Goal: Task Accomplishment & Management: Use online tool/utility

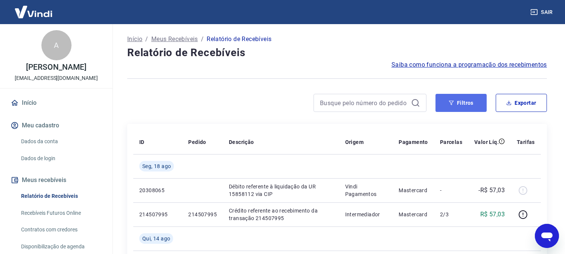
click at [470, 102] on button "Filtros" at bounding box center [461, 103] width 51 height 18
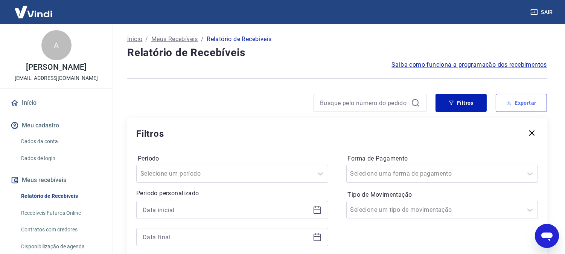
drag, startPoint x: 534, startPoint y: 133, endPoint x: 524, endPoint y: 103, distance: 30.8
click at [534, 133] on icon "button" at bounding box center [532, 132] width 9 height 9
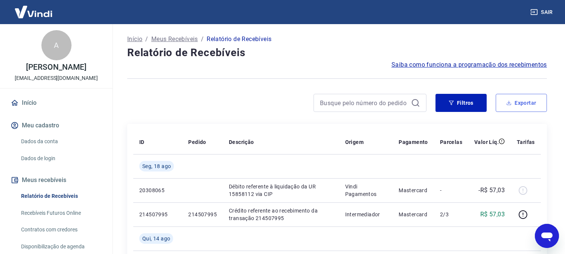
click at [522, 106] on button "Exportar" at bounding box center [521, 103] width 51 height 18
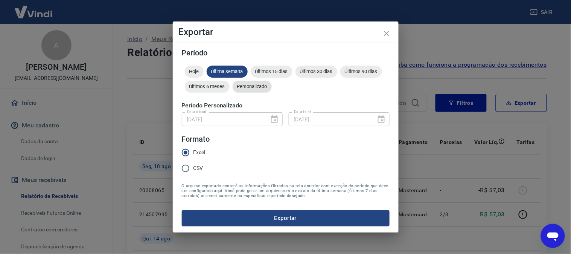
click at [253, 83] on div "Personalizado" at bounding box center [252, 87] width 39 height 12
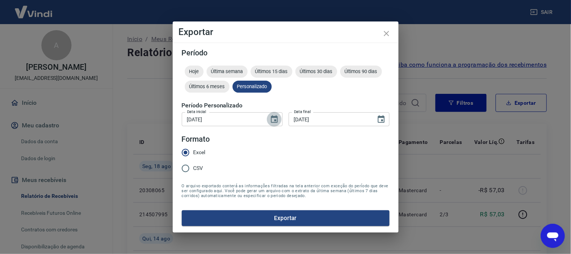
click at [274, 117] on icon "Choose date, selected date is 1 de jul de 2025" at bounding box center [274, 119] width 7 height 8
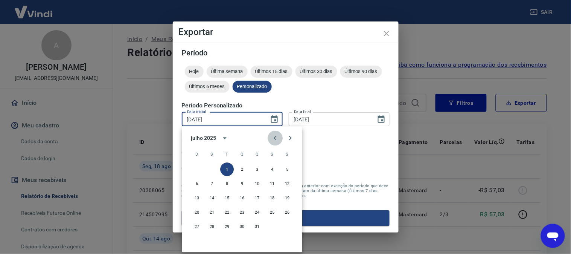
click at [273, 139] on icon "Previous month" at bounding box center [275, 138] width 9 height 9
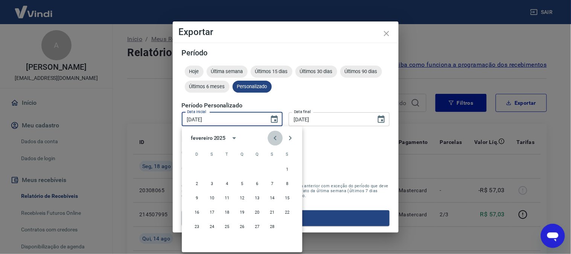
click at [273, 139] on icon "Previous month" at bounding box center [275, 138] width 9 height 9
click at [289, 138] on icon "Next month" at bounding box center [290, 138] width 9 height 9
click at [239, 168] on button "1" at bounding box center [242, 170] width 14 height 14
type input "[DATE]"
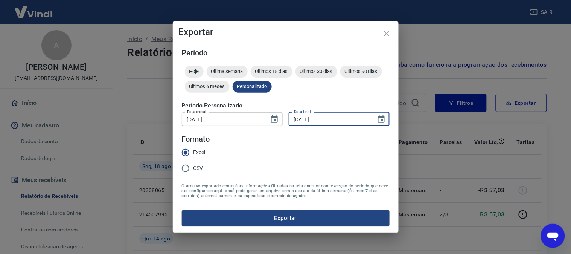
click at [343, 118] on input "[DATE]" at bounding box center [330, 119] width 82 height 14
click at [385, 120] on icon "Choose date, selected date is 31 de jul de 2025" at bounding box center [381, 119] width 9 height 9
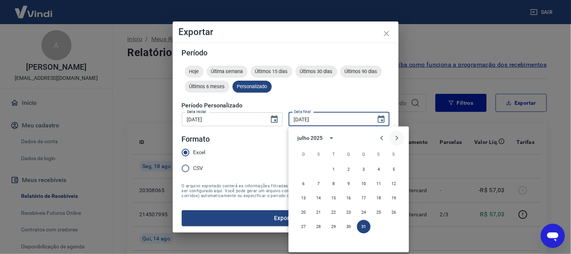
click at [394, 138] on icon "Next month" at bounding box center [397, 138] width 9 height 9
click at [377, 214] on button "22" at bounding box center [379, 213] width 14 height 14
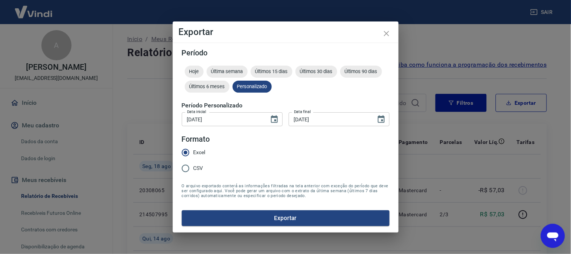
click at [277, 216] on button "Exportar" at bounding box center [286, 218] width 208 height 16
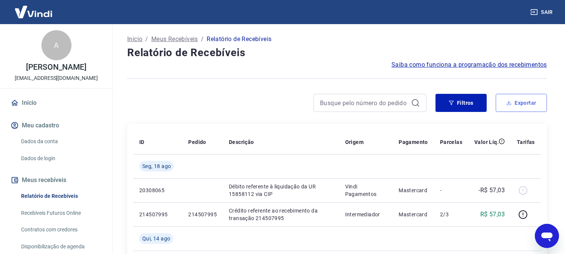
click at [526, 102] on button "Exportar" at bounding box center [521, 103] width 51 height 18
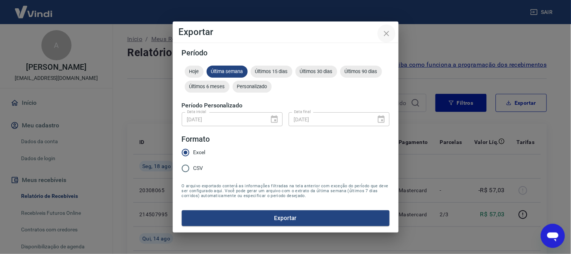
click at [388, 32] on icon "close" at bounding box center [386, 33] width 5 height 5
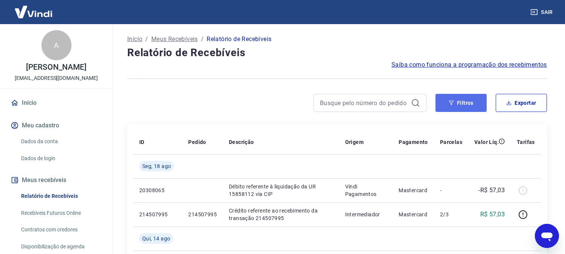
click at [466, 105] on button "Filtros" at bounding box center [461, 103] width 51 height 18
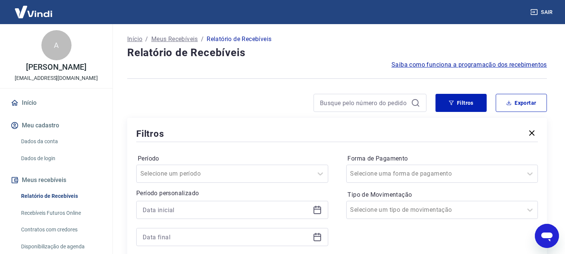
drag, startPoint x: 537, startPoint y: 133, endPoint x: 532, endPoint y: 132, distance: 5.7
click at [534, 133] on button "button" at bounding box center [532, 133] width 12 height 13
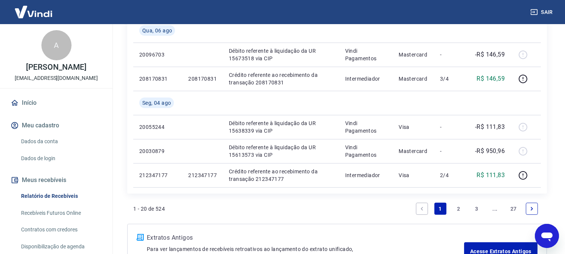
scroll to position [698, 0]
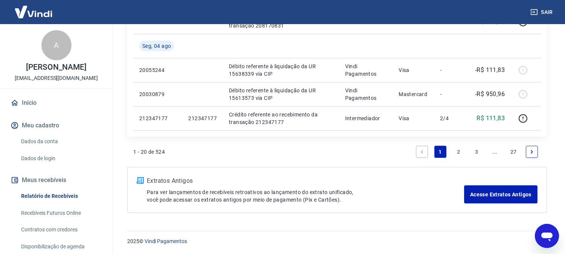
click at [534, 151] on icon "Next page" at bounding box center [531, 151] width 5 height 5
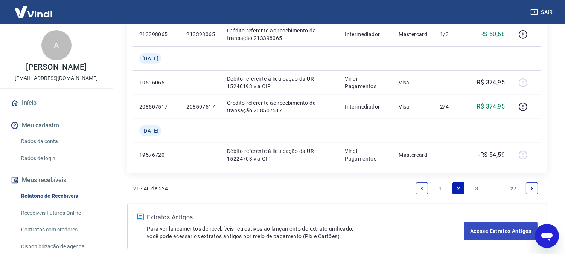
scroll to position [771, 0]
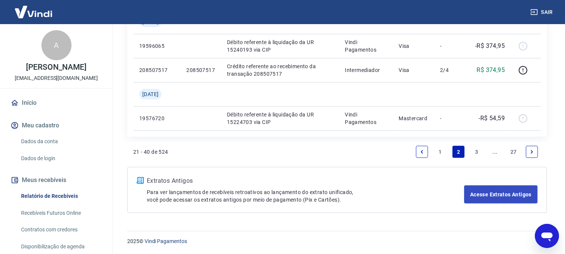
click at [534, 151] on icon "Next page" at bounding box center [531, 151] width 5 height 5
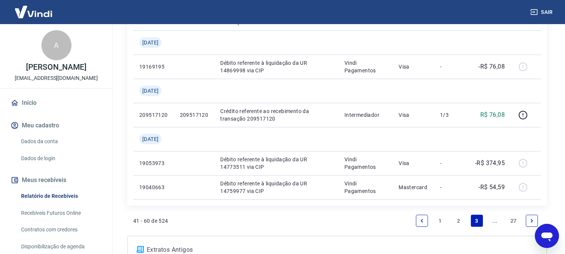
scroll to position [795, 0]
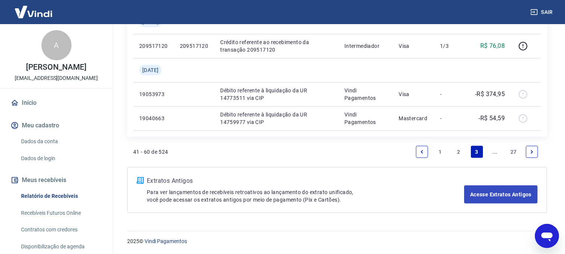
click at [534, 151] on icon "Next page" at bounding box center [531, 151] width 5 height 5
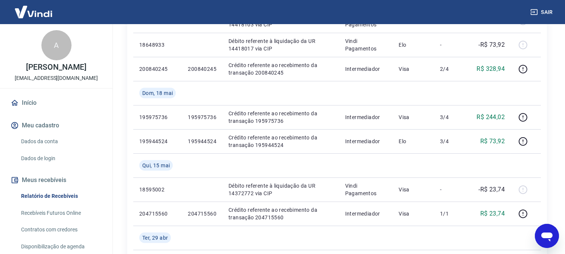
scroll to position [771, 0]
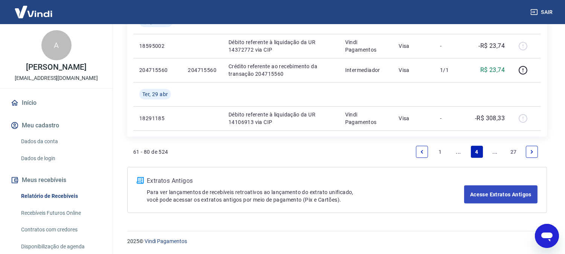
click at [534, 151] on icon "Next page" at bounding box center [531, 151] width 5 height 5
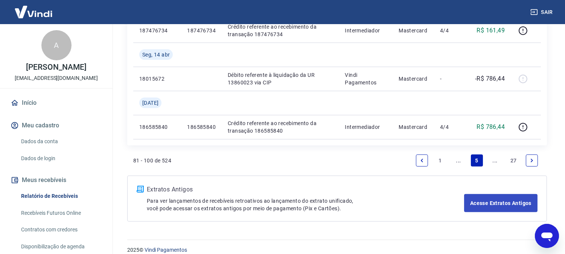
scroll to position [698, 0]
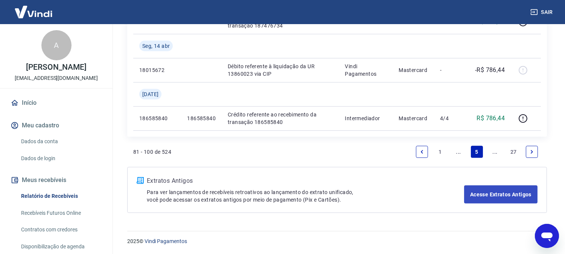
click at [534, 151] on icon "Next page" at bounding box center [531, 151] width 5 height 5
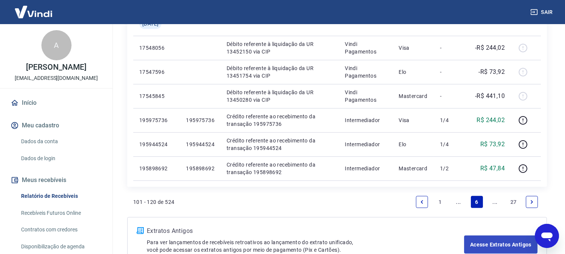
scroll to position [722, 0]
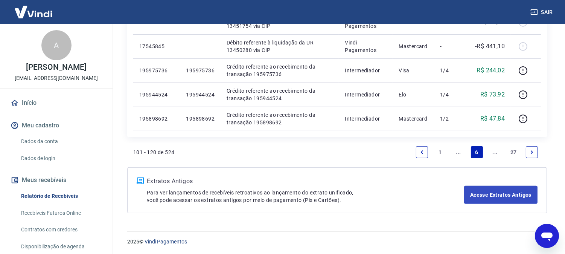
click at [534, 151] on icon "Next page" at bounding box center [531, 151] width 5 height 5
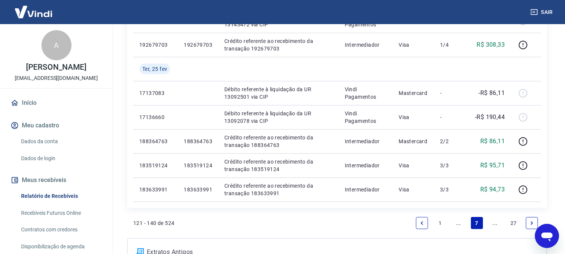
scroll to position [698, 0]
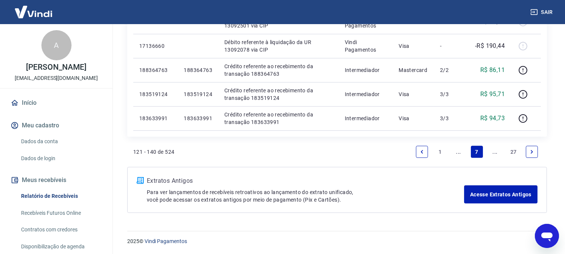
click at [540, 147] on li "Pagination" at bounding box center [532, 152] width 18 height 18
click at [537, 151] on link "Next page" at bounding box center [532, 152] width 12 height 12
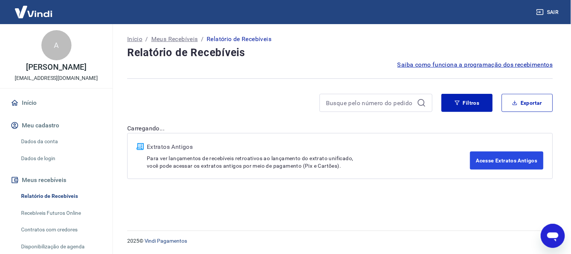
click at [533, 151] on div "Extratos Antigos Para ver lançamentos de recebíveis retroativos ao lançamento d…" at bounding box center [340, 155] width 407 height 27
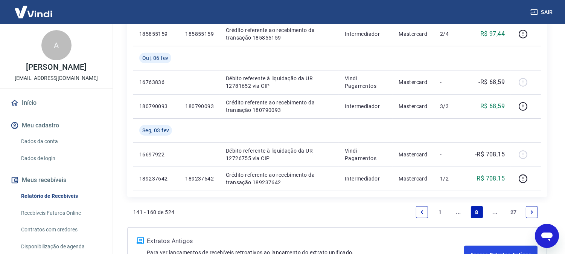
scroll to position [747, 0]
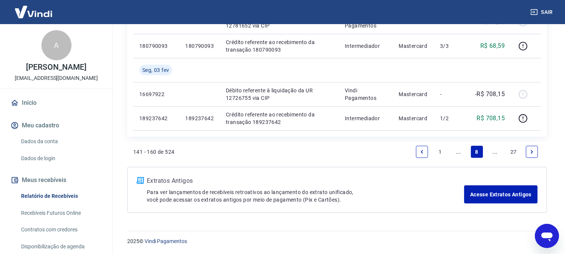
click at [532, 153] on icon "Next page" at bounding box center [531, 151] width 5 height 5
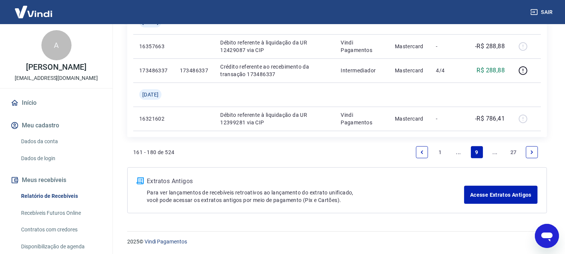
scroll to position [680, 0]
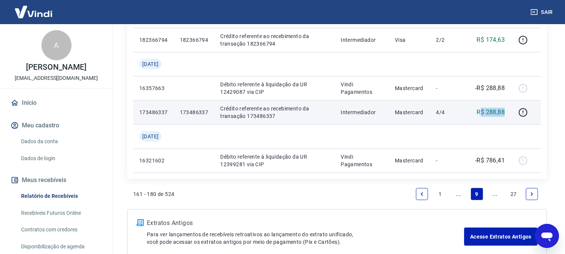
drag, startPoint x: 480, startPoint y: 111, endPoint x: 505, endPoint y: 111, distance: 25.2
click at [505, 111] on p "R$ 288,88" at bounding box center [491, 112] width 28 height 9
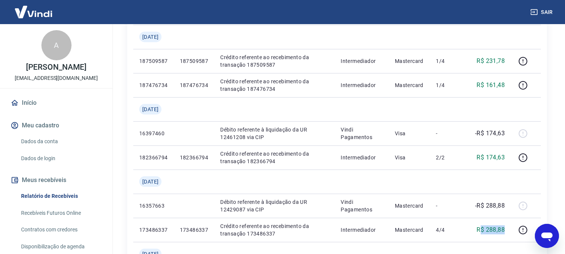
scroll to position [555, 0]
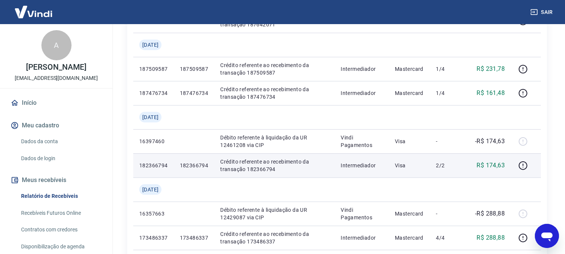
click at [478, 166] on p "R$ 174,63" at bounding box center [491, 165] width 28 height 9
drag, startPoint x: 478, startPoint y: 166, endPoint x: 487, endPoint y: 163, distance: 9.3
click at [514, 168] on tr "182366794 182366794 Crédito referente ao recebimento da transação 182366794 Int…" at bounding box center [337, 165] width 408 height 24
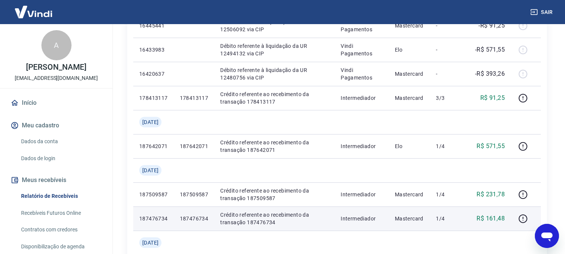
scroll to position [471, 0]
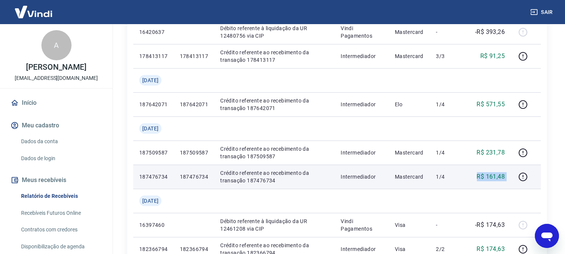
drag, startPoint x: 474, startPoint y: 177, endPoint x: 516, endPoint y: 172, distance: 41.8
click at [516, 172] on tr "187476734 187476734 Crédito referente ao recebimento da transação 187476734 Int…" at bounding box center [337, 177] width 408 height 24
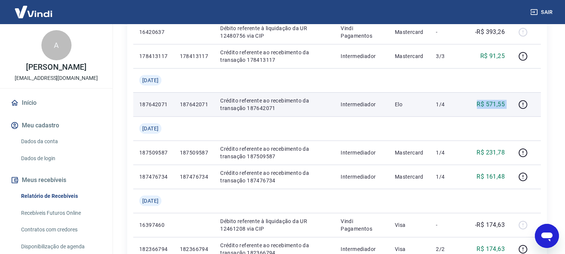
drag, startPoint x: 478, startPoint y: 104, endPoint x: 512, endPoint y: 104, distance: 33.9
click at [512, 104] on tr "187642071 187642071 Crédito referente ao recebimento da transação 187642071 Int…" at bounding box center [337, 104] width 408 height 24
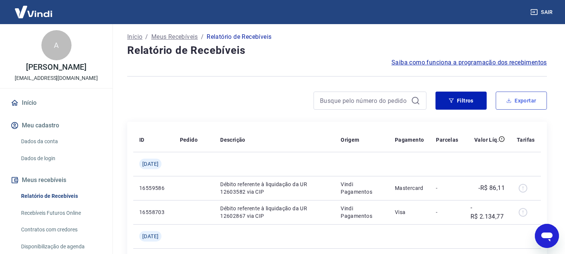
scroll to position [0, 0]
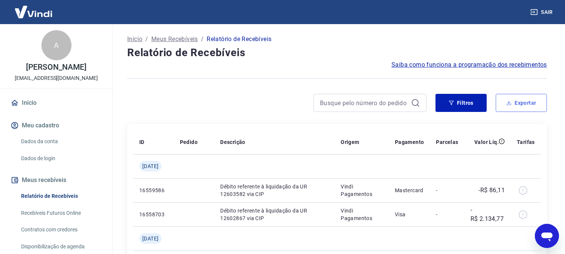
click at [518, 103] on button "Exportar" at bounding box center [521, 103] width 51 height 18
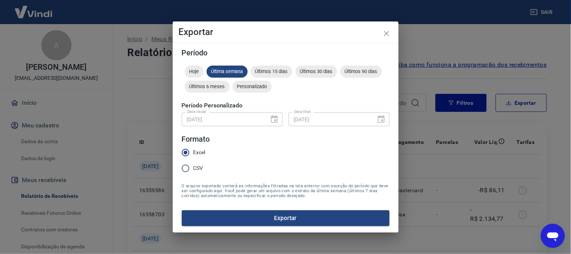
click at [276, 119] on div at bounding box center [272, 119] width 11 height 0
click at [253, 86] on span "Personalizado" at bounding box center [252, 87] width 39 height 6
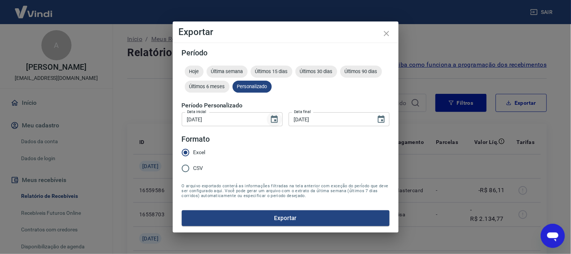
click at [274, 119] on icon "Choose date, selected date is 1 de jan de 2025" at bounding box center [274, 119] width 9 height 9
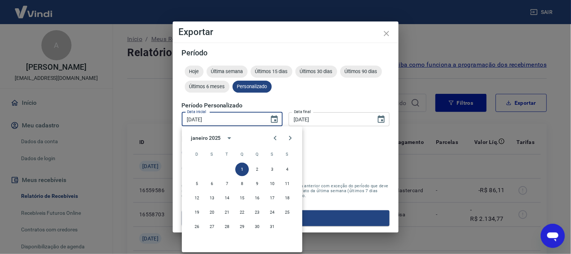
click at [334, 153] on form "Período Hoje Última semana Últimos 15 dias Últimos 30 dias Últimos 90 dias Últi…" at bounding box center [286, 137] width 208 height 177
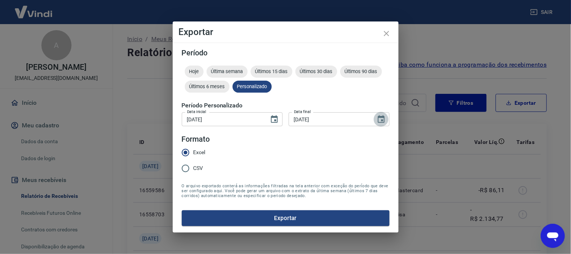
click at [383, 119] on icon "Choose date, selected date is 22 de ago de 2025" at bounding box center [381, 119] width 7 height 8
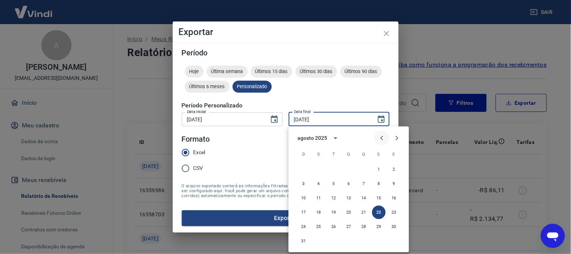
click at [380, 136] on icon "Previous month" at bounding box center [382, 138] width 9 height 9
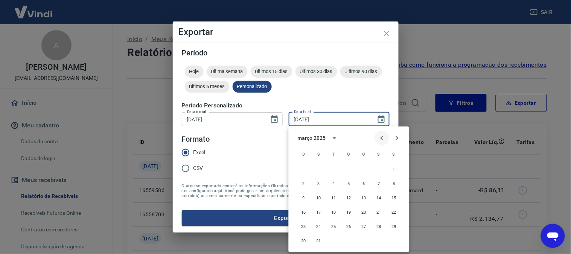
click at [380, 136] on icon "Previous month" at bounding box center [382, 138] width 9 height 9
click at [383, 138] on icon "Previous month" at bounding box center [382, 138] width 9 height 9
click at [380, 224] on button "31" at bounding box center [379, 227] width 14 height 14
type input "[DATE]"
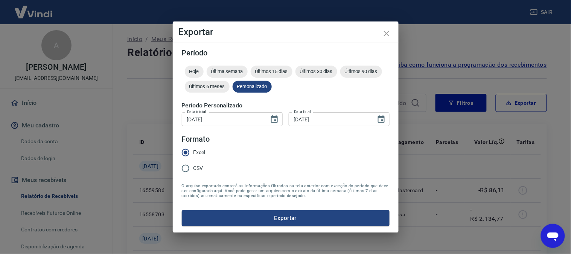
click at [288, 148] on form "Período Hoje Última semana Últimos 15 dias Últimos 30 dias Últimos 90 dias Últi…" at bounding box center [286, 137] width 208 height 177
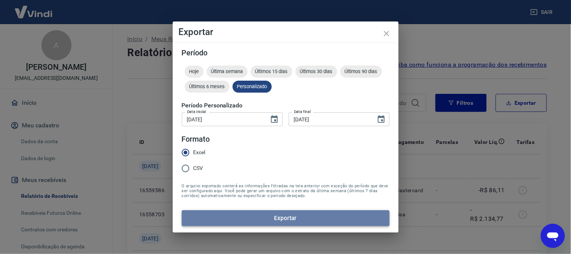
click at [292, 217] on button "Exportar" at bounding box center [286, 218] width 208 height 16
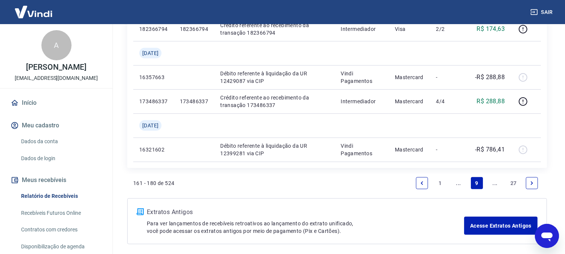
scroll to position [722, 0]
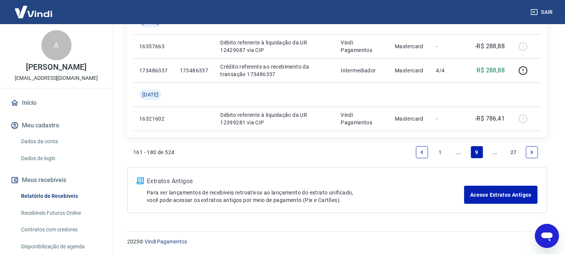
click at [438, 149] on link "1" at bounding box center [441, 152] width 12 height 12
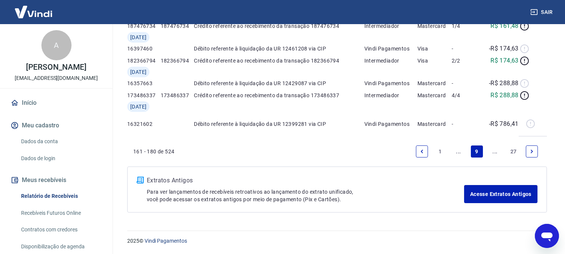
click at [422, 176] on div "Extratos Antigos Para ver lançamentos de recebíveis retroativos ao lançamento d…" at bounding box center [305, 189] width 317 height 27
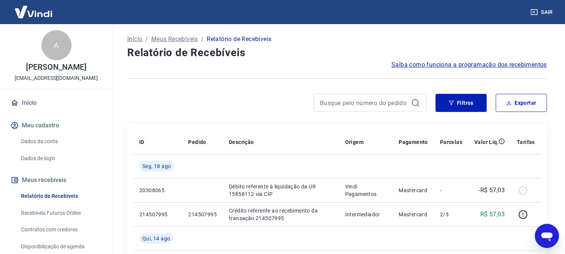
click at [422, 152] on th "Pagamento" at bounding box center [413, 142] width 41 height 24
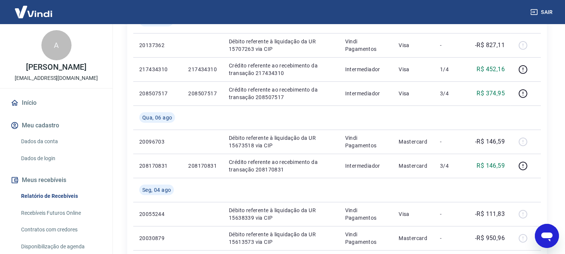
scroll to position [627, 0]
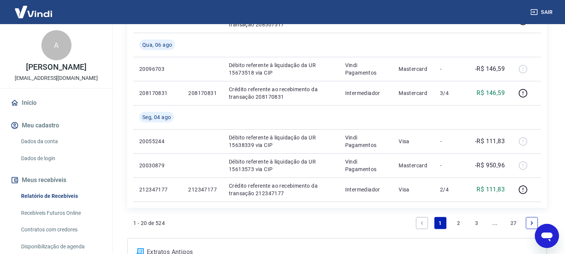
click at [424, 221] on icon "Previous page" at bounding box center [421, 222] width 5 height 5
click at [422, 221] on icon "Previous page" at bounding box center [421, 222] width 5 height 5
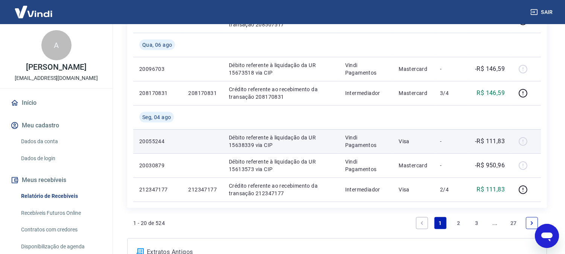
scroll to position [698, 0]
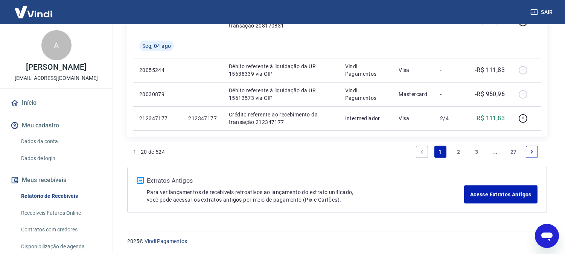
click at [419, 146] on link "Previous page" at bounding box center [422, 152] width 12 height 12
click at [425, 155] on link "Previous page" at bounding box center [422, 152] width 12 height 12
click at [531, 151] on icon "Next page" at bounding box center [531, 151] width 5 height 5
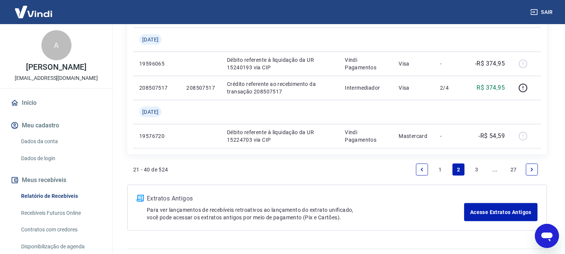
scroll to position [771, 0]
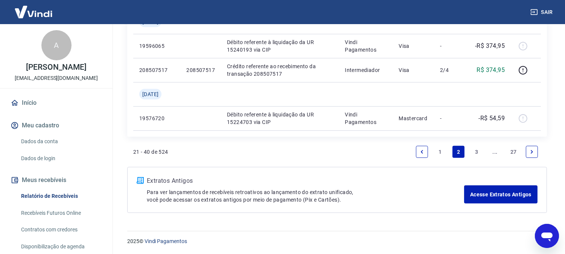
click at [532, 152] on icon "Next page" at bounding box center [531, 151] width 5 height 5
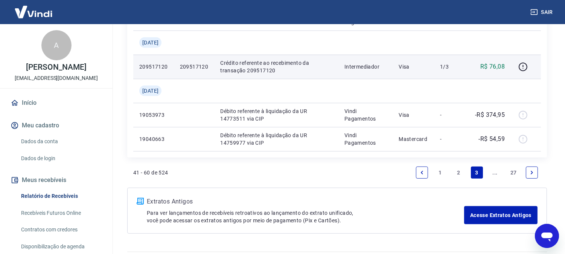
scroll to position [795, 0]
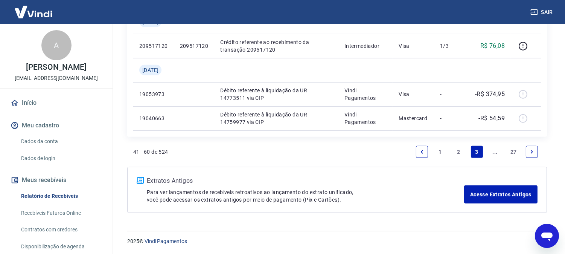
click at [534, 153] on icon "Next page" at bounding box center [531, 151] width 5 height 5
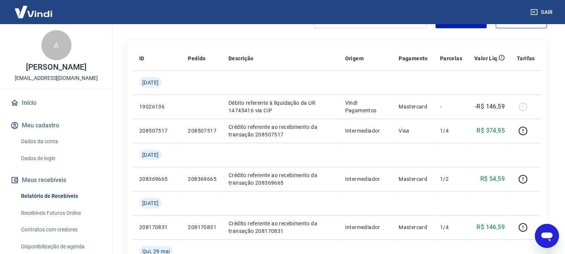
scroll to position [102, 0]
